Goal: Task Accomplishment & Management: Manage account settings

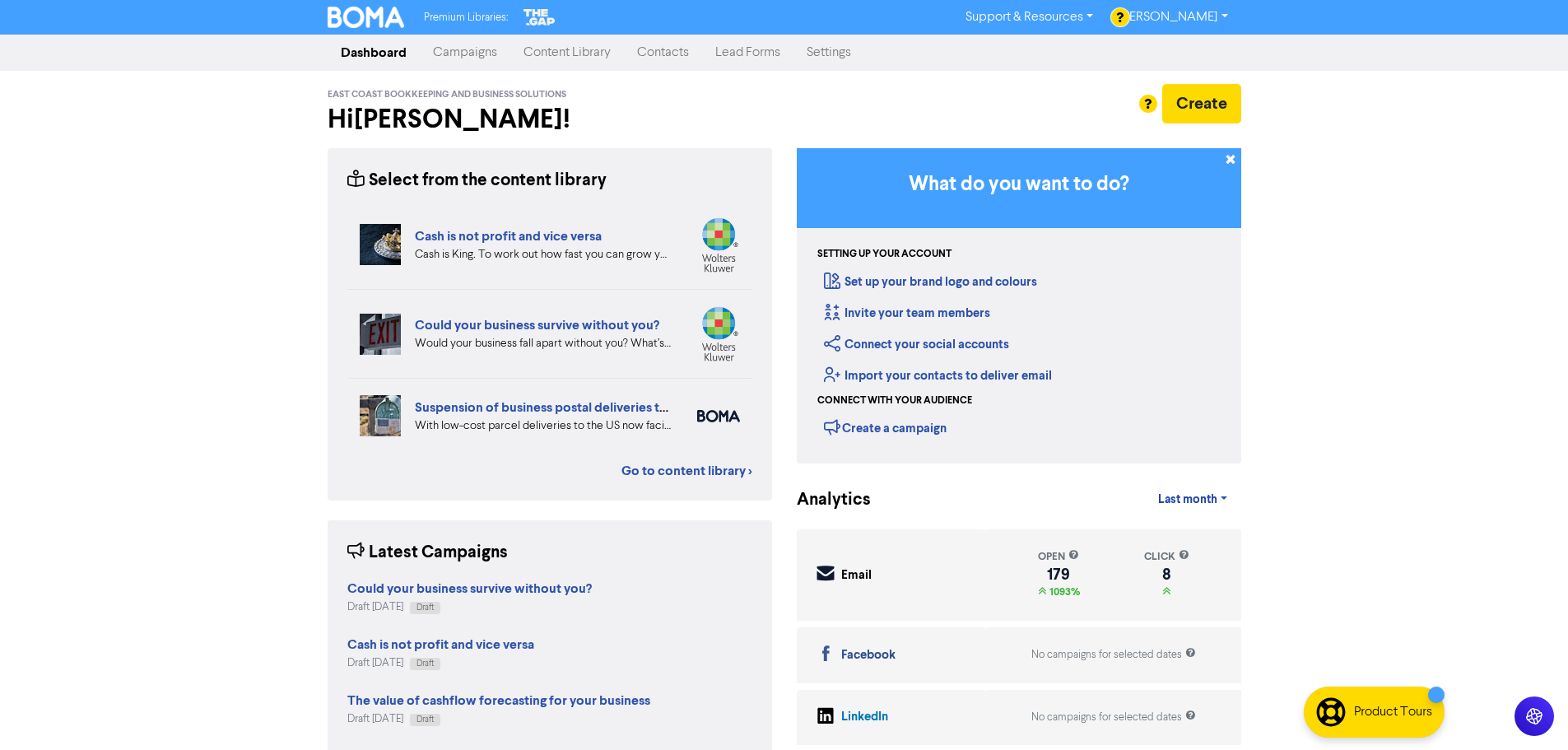
click at [473, 43] on link "Campaigns" at bounding box center [465, 52] width 91 height 33
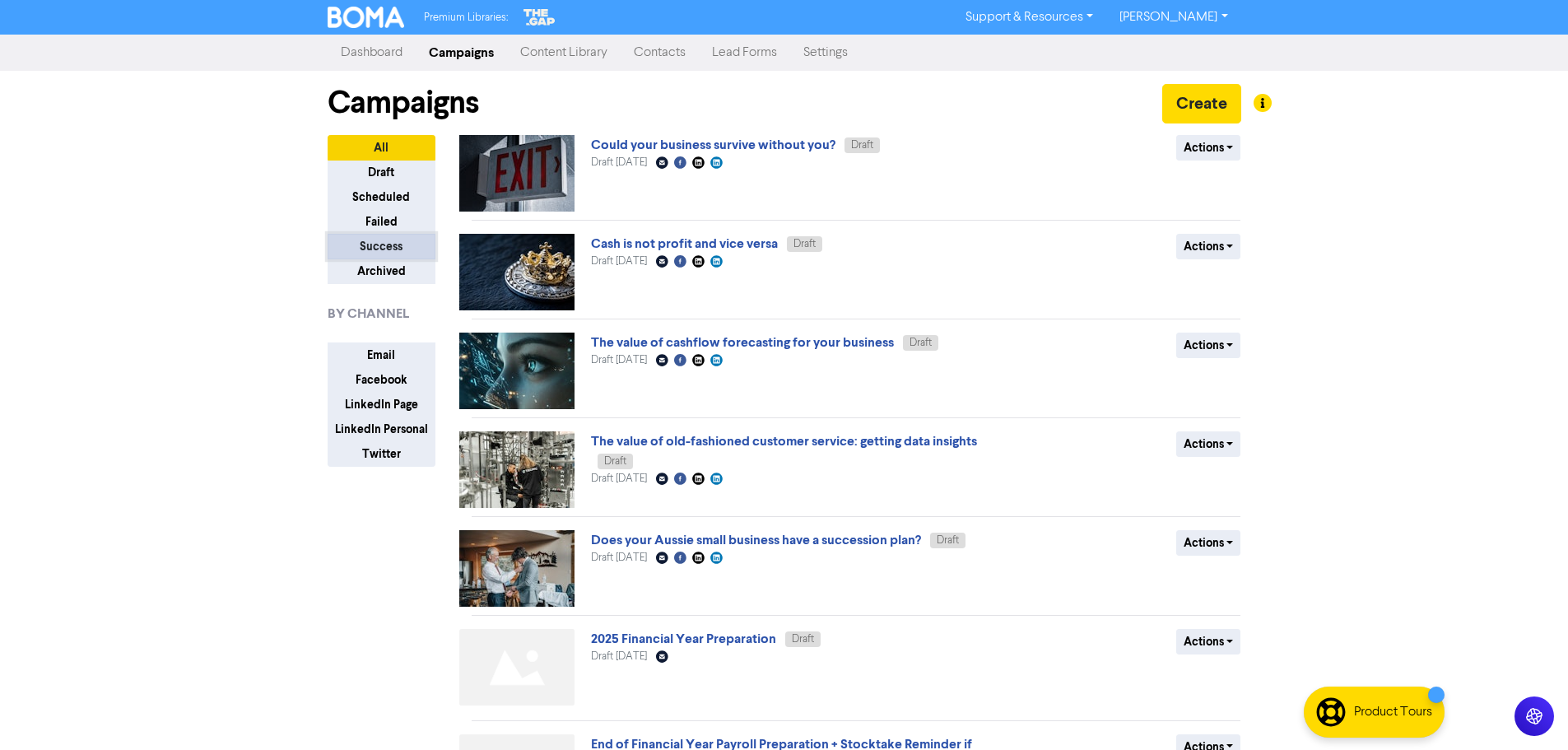
click at [392, 250] on button "Success" at bounding box center [382, 246] width 108 height 26
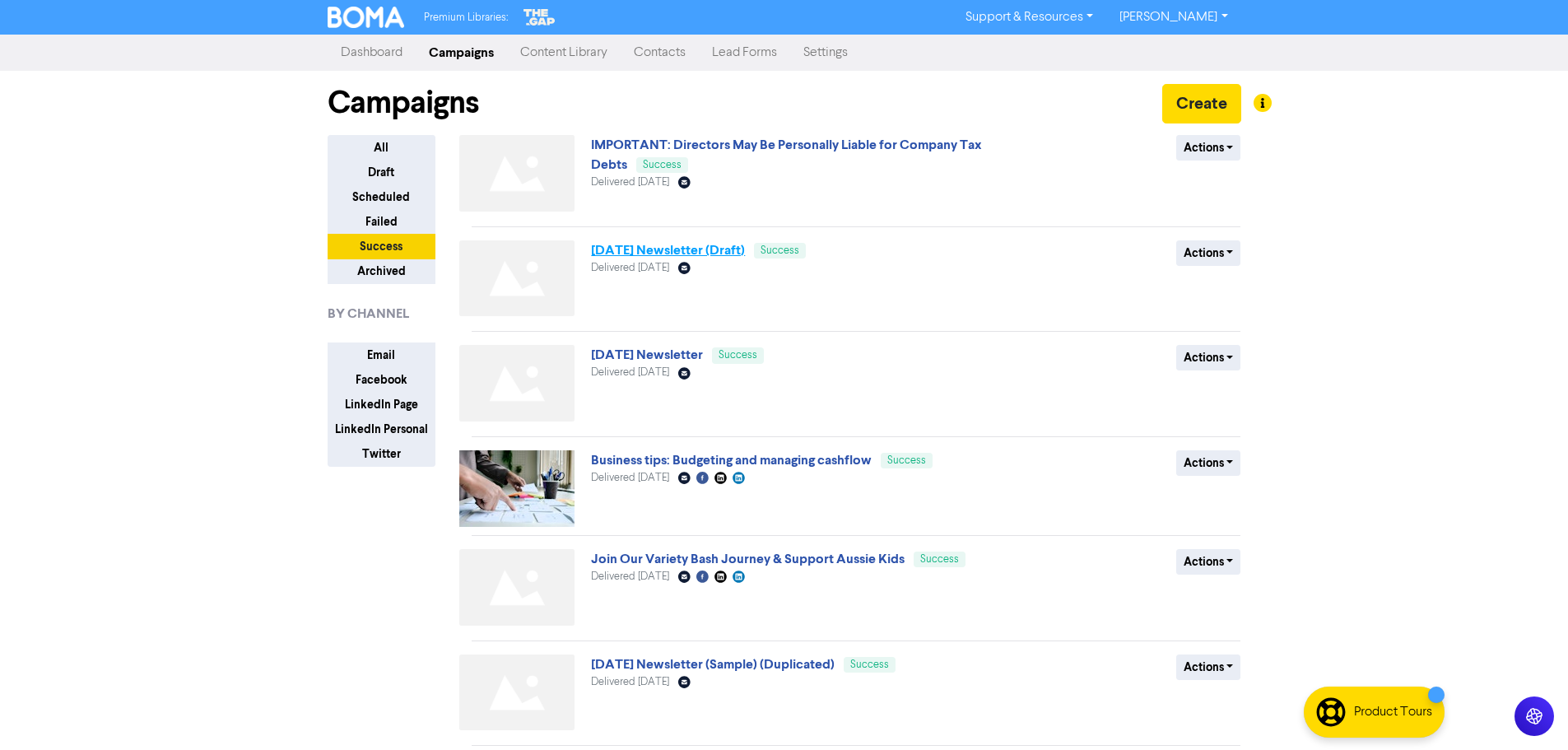
click at [696, 247] on link "[DATE] Newsletter (Draft)" at bounding box center [668, 250] width 154 height 17
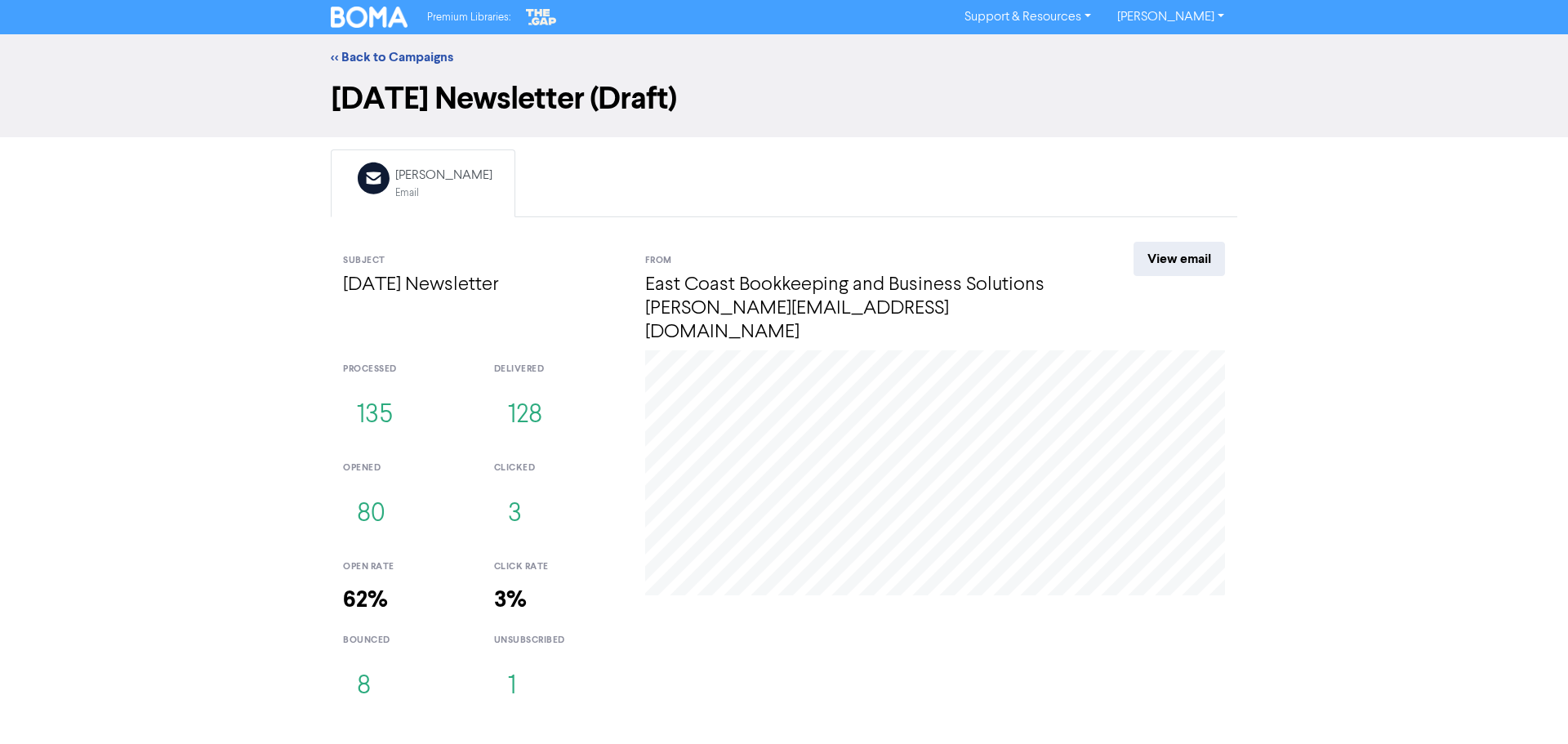
click at [1331, 340] on div "<< Back to Campaigns [DATE] Newsletter (Draft) Email Created with Sketch. [PERS…" at bounding box center [784, 377] width 1568 height 686
click at [1177, 252] on link "View email" at bounding box center [1179, 259] width 91 height 34
